Goal: Task Accomplishment & Management: Complete application form

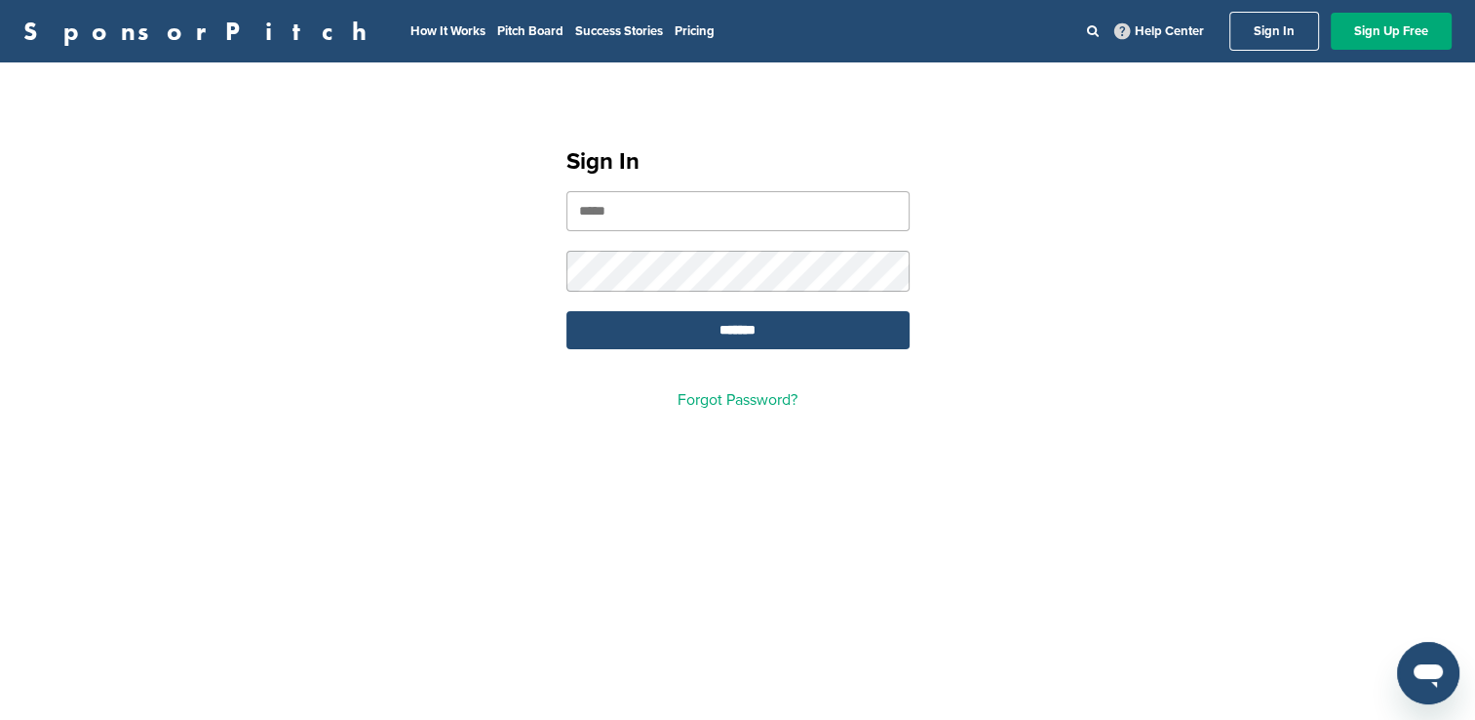
click at [710, 222] on input "email" at bounding box center [737, 211] width 343 height 40
type input "**********"
click at [566, 311] on input "*******" at bounding box center [737, 330] width 343 height 38
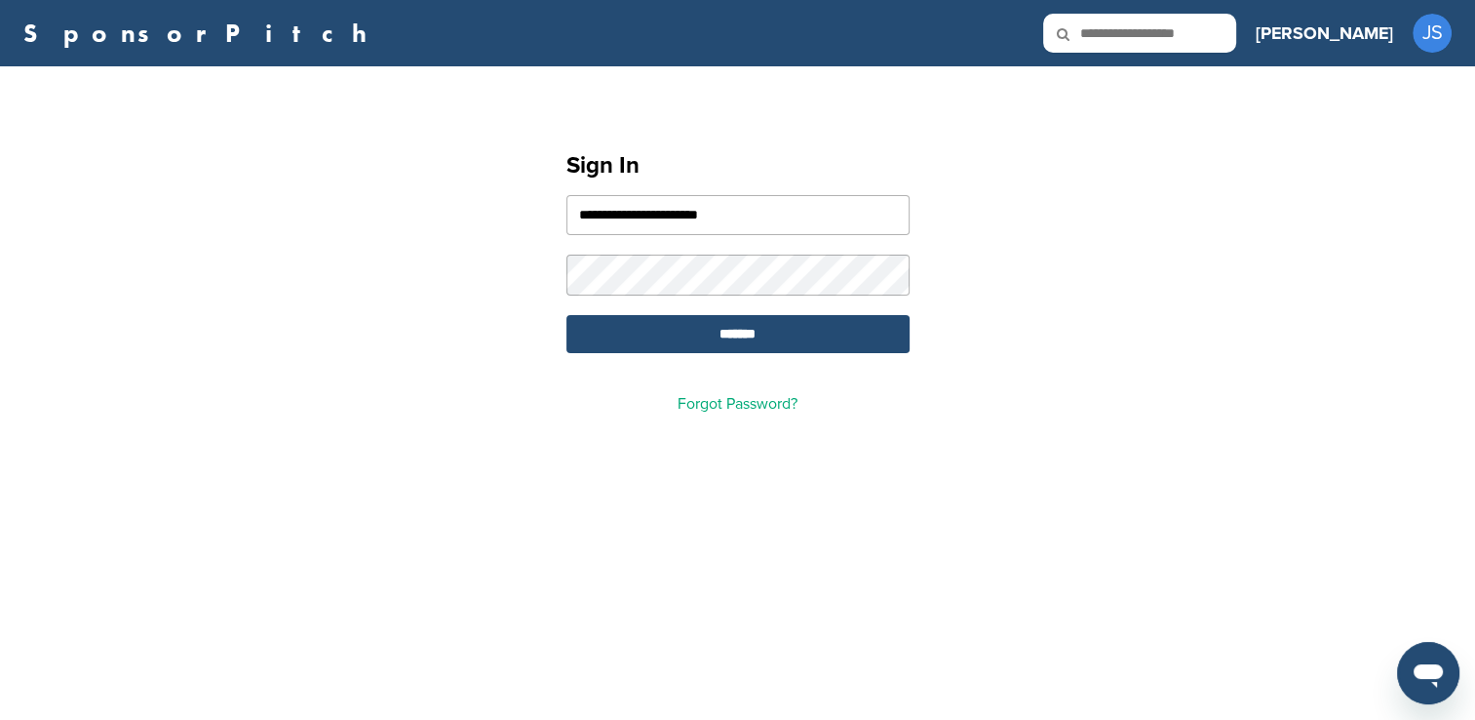
click at [566, 315] on input "*******" at bounding box center [737, 334] width 343 height 38
